Goal: Information Seeking & Learning: Learn about a topic

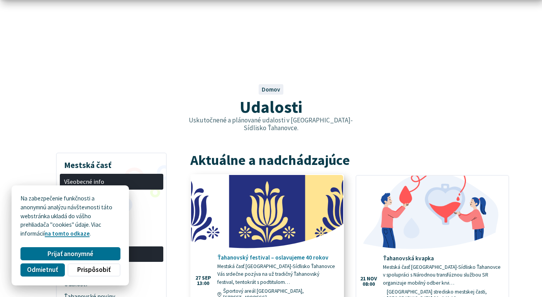
scroll to position [116, 0]
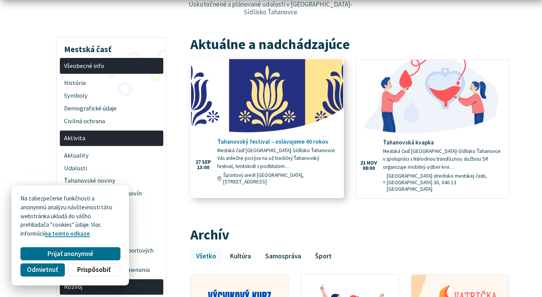
click at [261, 97] on img at bounding box center [267, 96] width 175 height 85
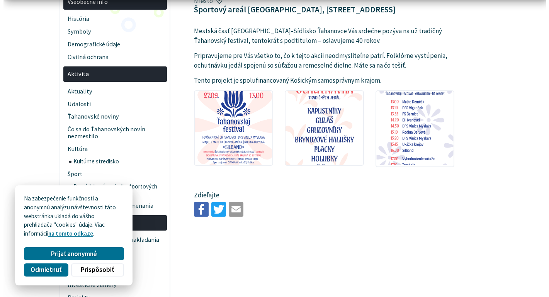
scroll to position [232, 0]
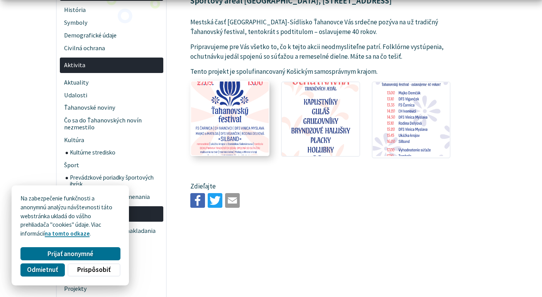
click at [228, 80] on img at bounding box center [229, 118] width 85 height 81
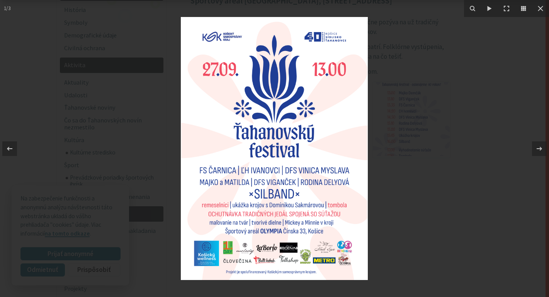
click at [266, 129] on img at bounding box center [274, 148] width 187 height 263
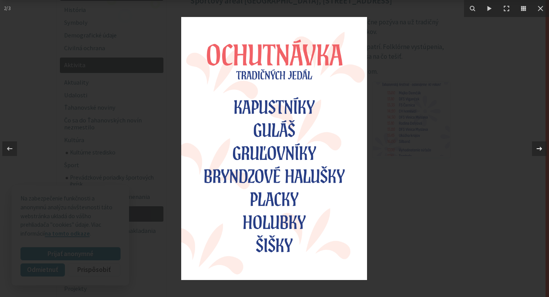
click at [538, 147] on icon at bounding box center [539, 148] width 9 height 9
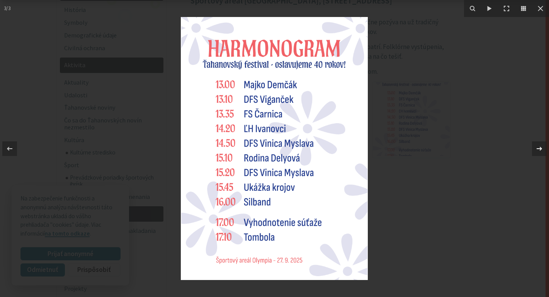
click at [538, 147] on div "3 / 3" at bounding box center [274, 148] width 549 height 297
click at [538, 147] on icon at bounding box center [539, 148] width 9 height 9
